Goal: Information Seeking & Learning: Learn about a topic

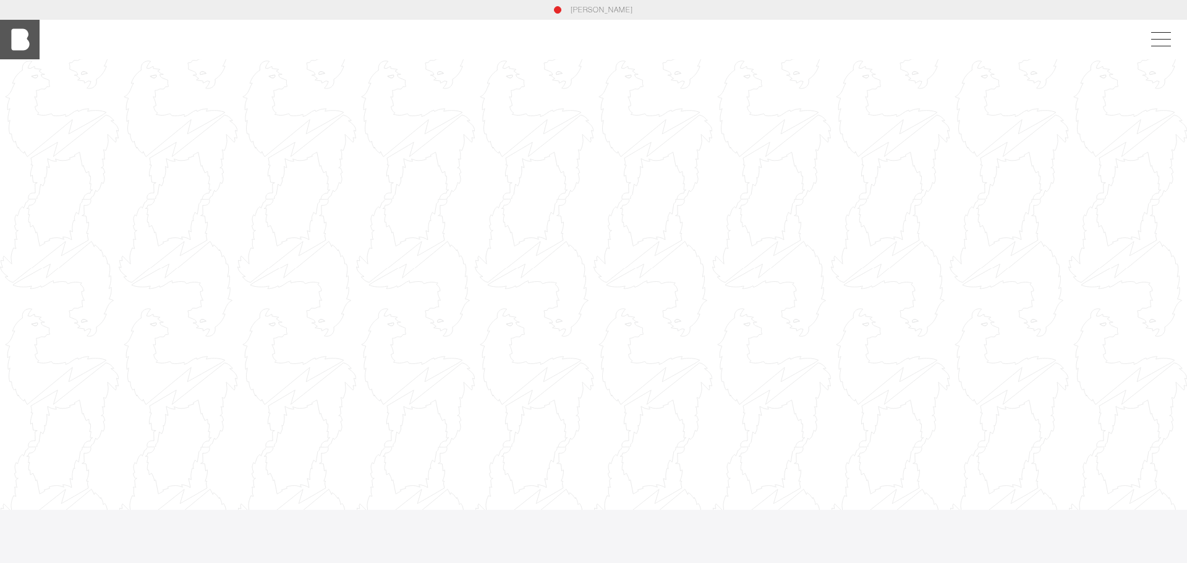
click at [14, 35] on img at bounding box center [20, 40] width 40 height 40
click at [1160, 35] on span at bounding box center [1159, 39] width 28 height 22
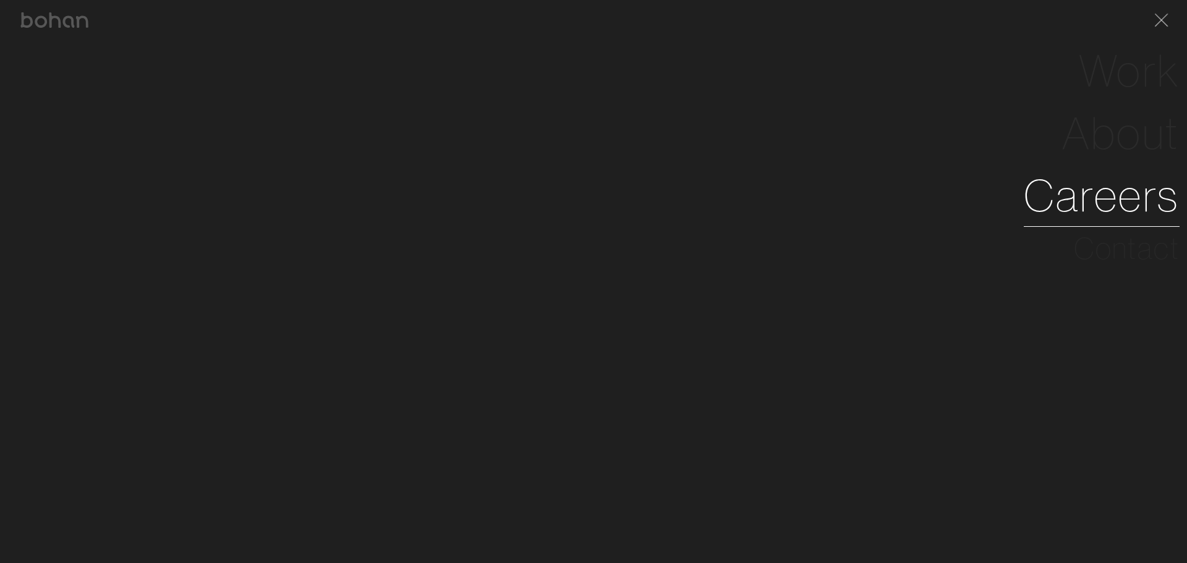
click at [1135, 182] on link "Careers" at bounding box center [1102, 195] width 156 height 62
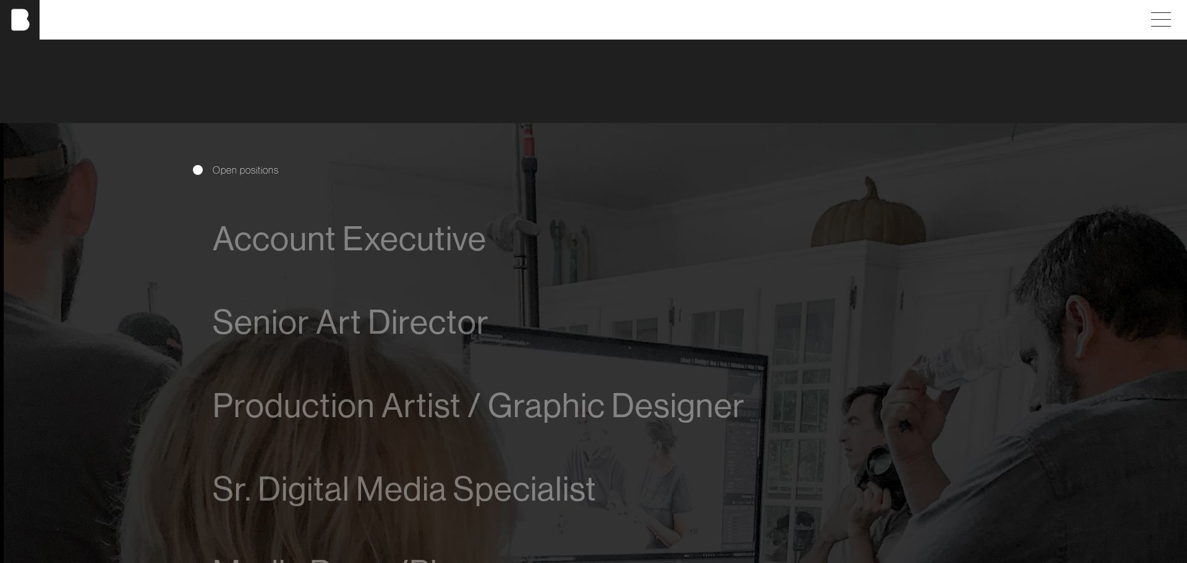
scroll to position [762, 0]
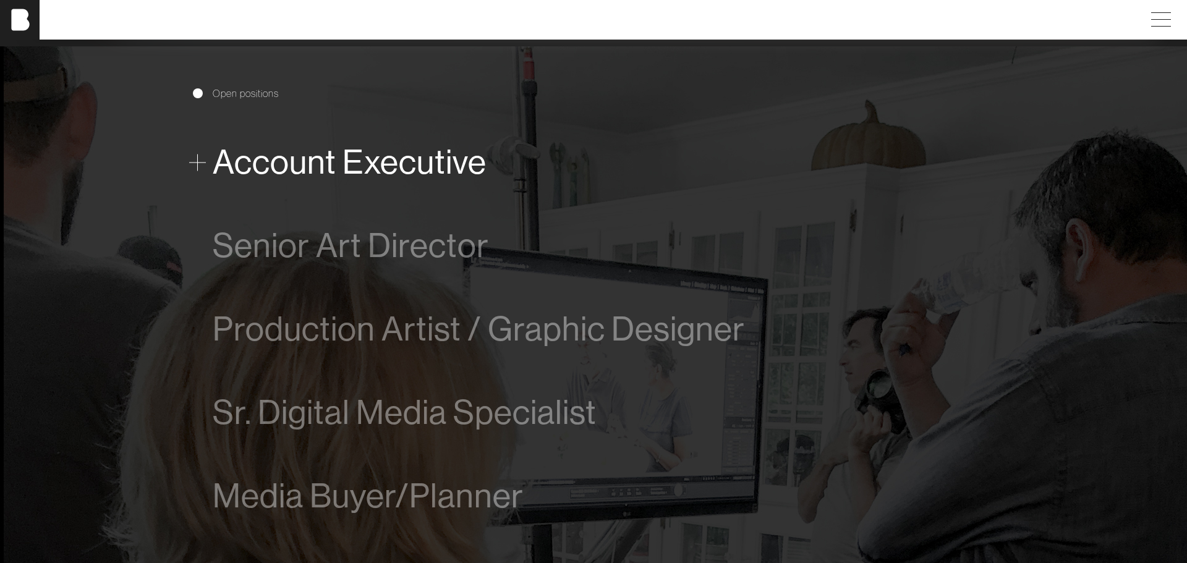
click at [437, 164] on span "Account Executive" at bounding box center [350, 162] width 274 height 38
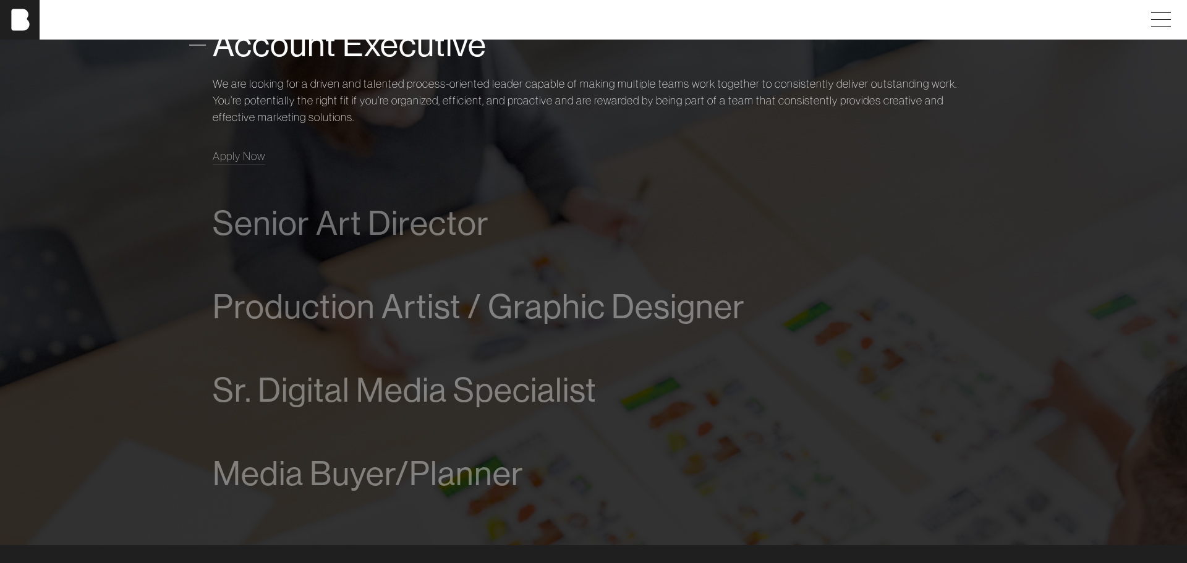
scroll to position [971, 0]
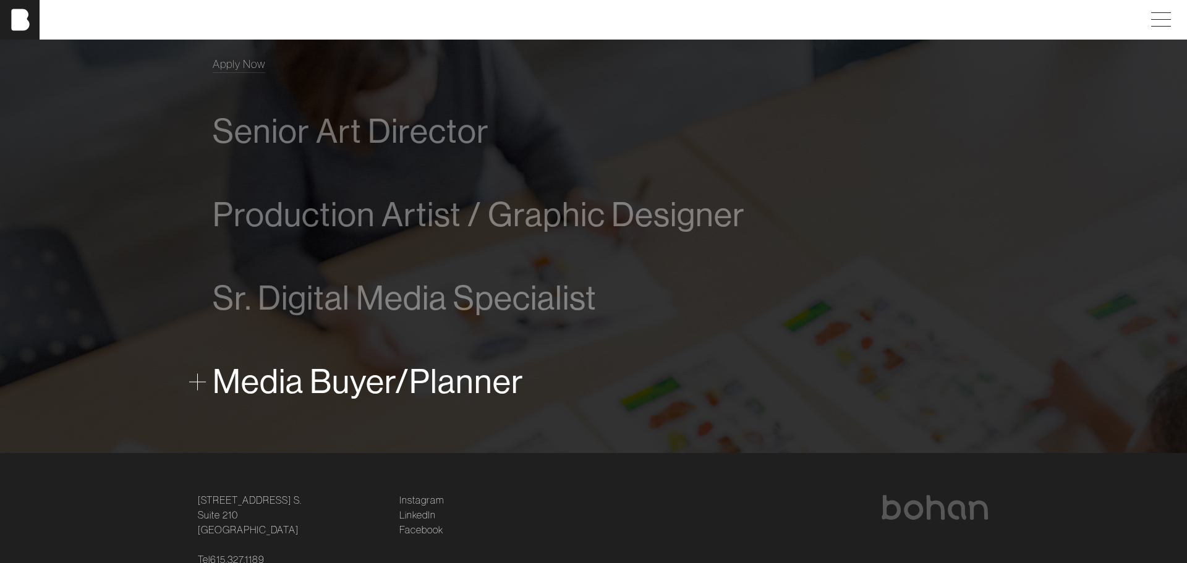
click at [466, 384] on span "Media Buyer/Planner" at bounding box center [368, 382] width 311 height 38
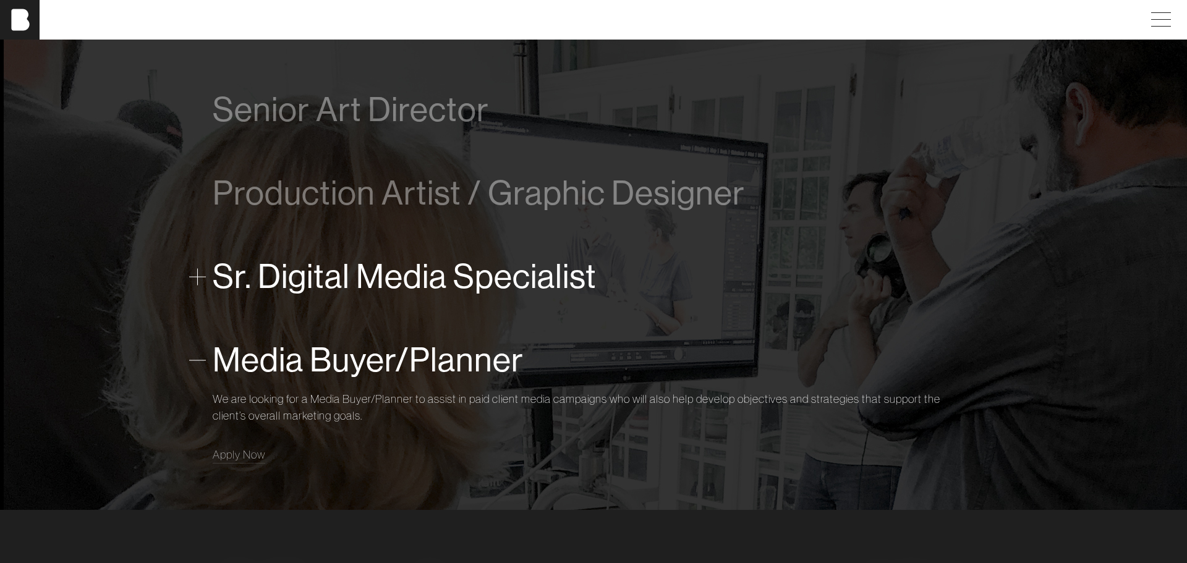
scroll to position [829, 0]
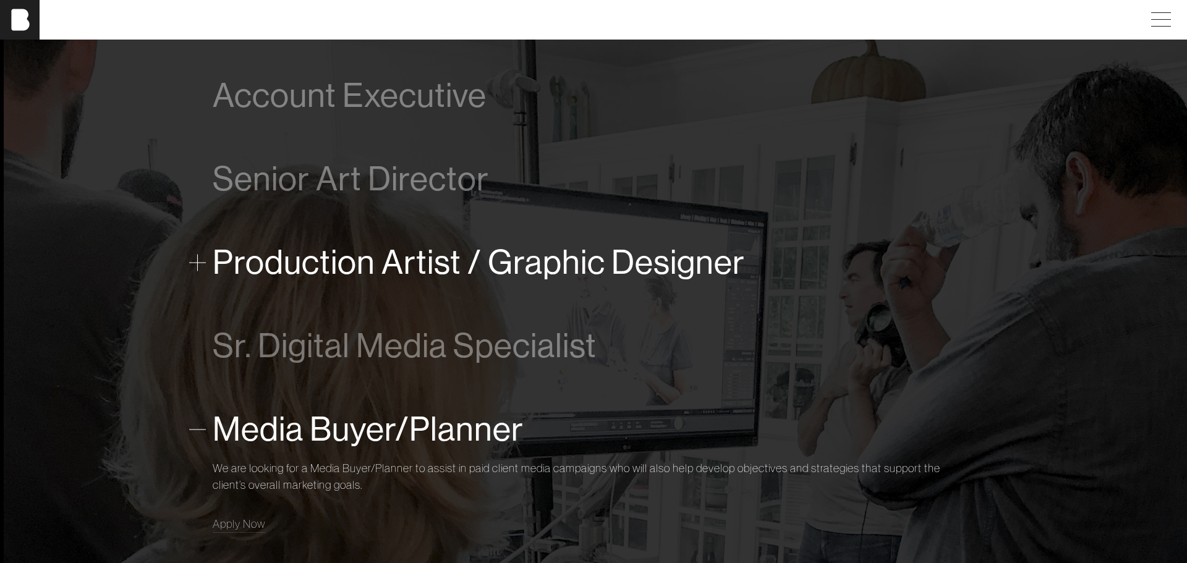
click at [464, 279] on span "Production Artist / Graphic Designer" at bounding box center [479, 263] width 532 height 38
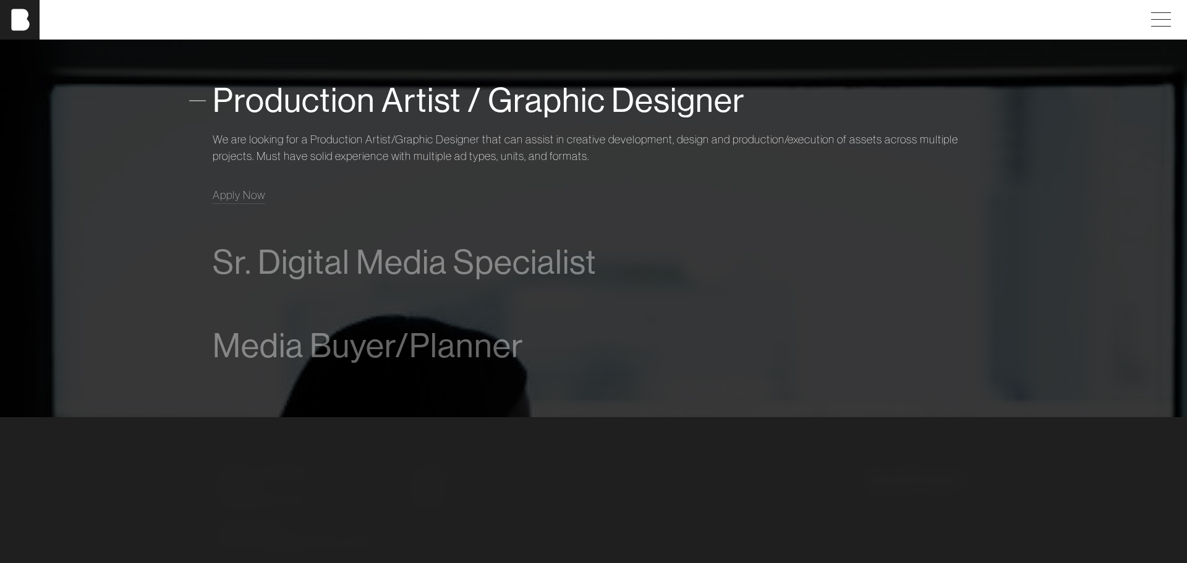
scroll to position [1015, 0]
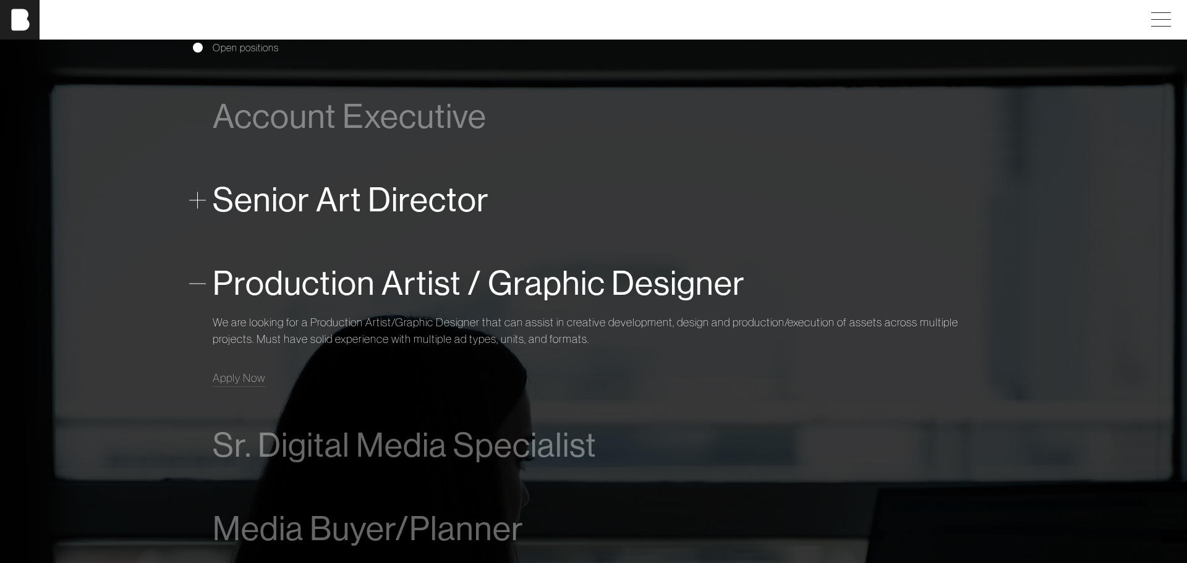
click at [331, 186] on span "Senior Art Director" at bounding box center [351, 200] width 276 height 38
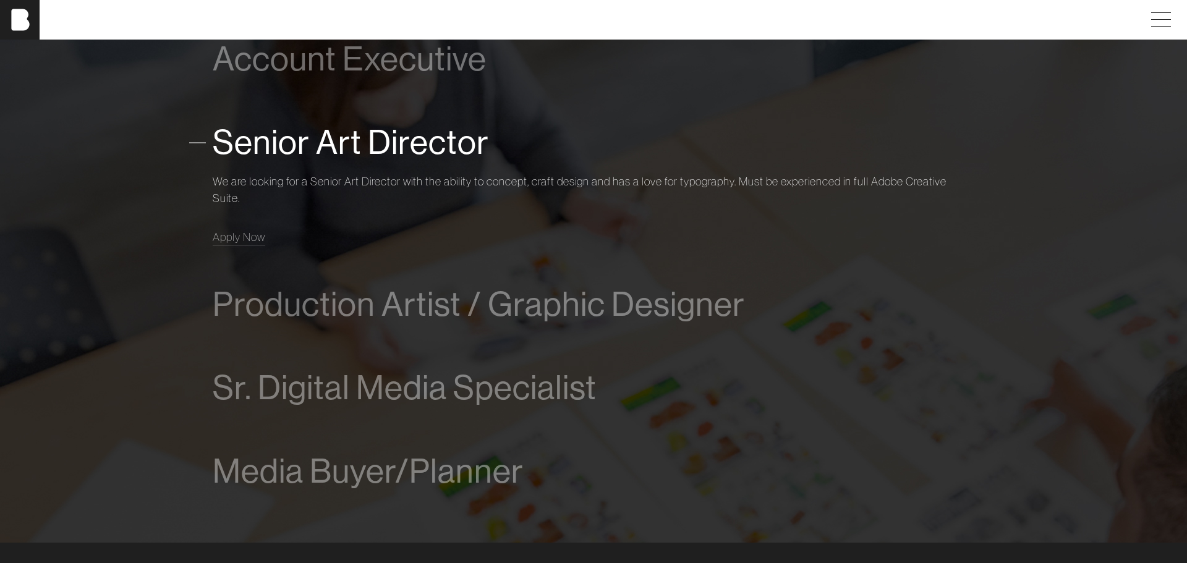
scroll to position [900, 0]
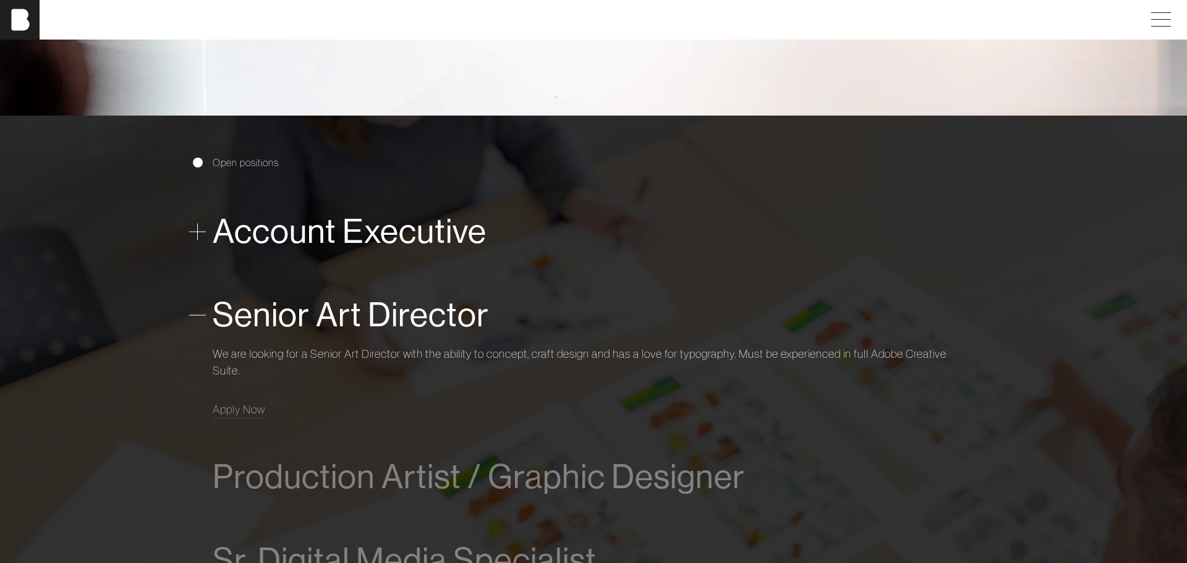
click at [325, 231] on span "Account Executive" at bounding box center [350, 232] width 274 height 38
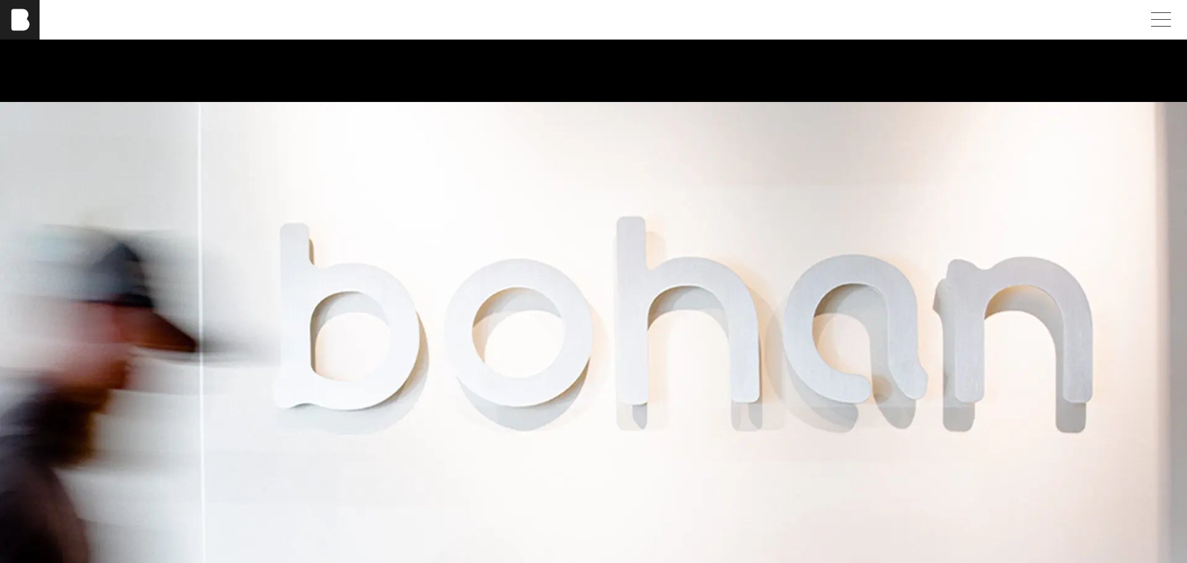
scroll to position [0, 0]
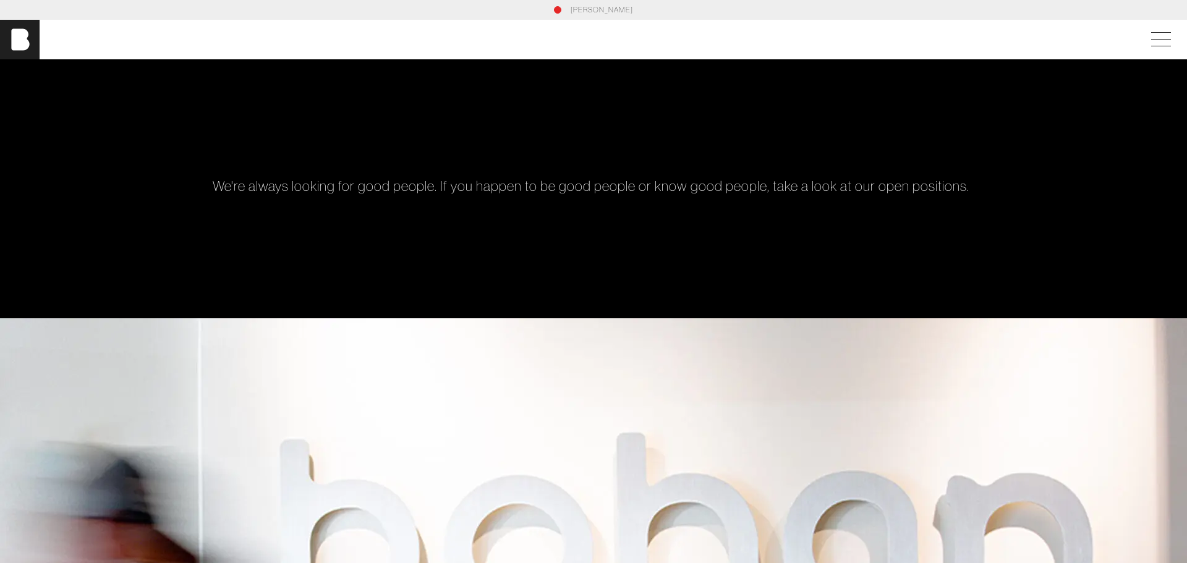
drag, startPoint x: 142, startPoint y: -6, endPoint x: 131, endPoint y: -12, distance: 13.0
